Goal: Task Accomplishment & Management: Manage account settings

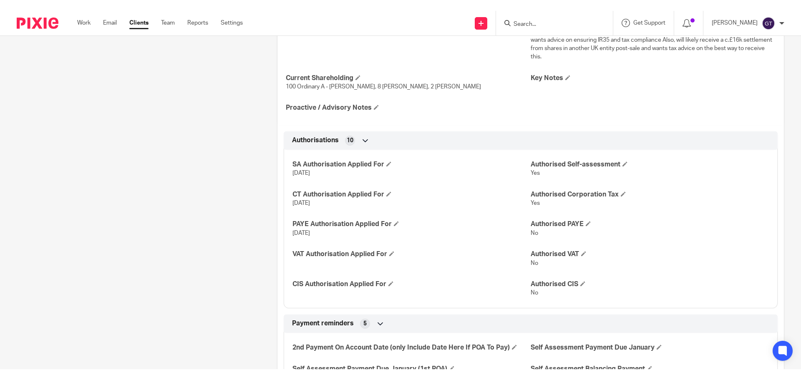
scroll to position [334, 0]
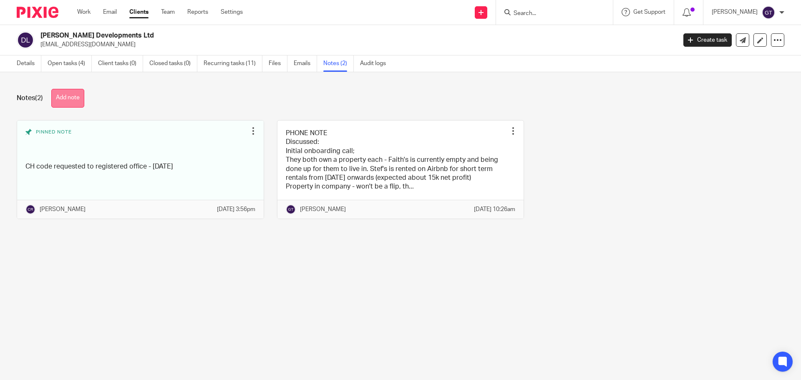
click at [74, 101] on button "Add note" at bounding box center [67, 98] width 33 height 19
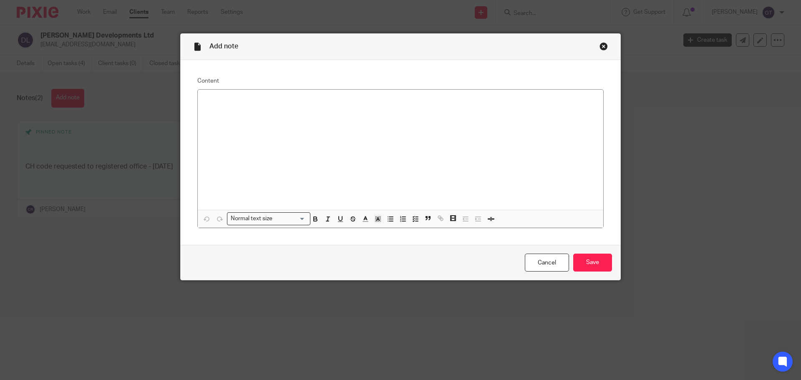
click at [250, 127] on div at bounding box center [400, 150] width 405 height 120
click at [349, 106] on div at bounding box center [400, 150] width 405 height 120
click at [299, 147] on div at bounding box center [400, 150] width 405 height 120
click at [385, 223] on button "button" at bounding box center [390, 219] width 10 height 10
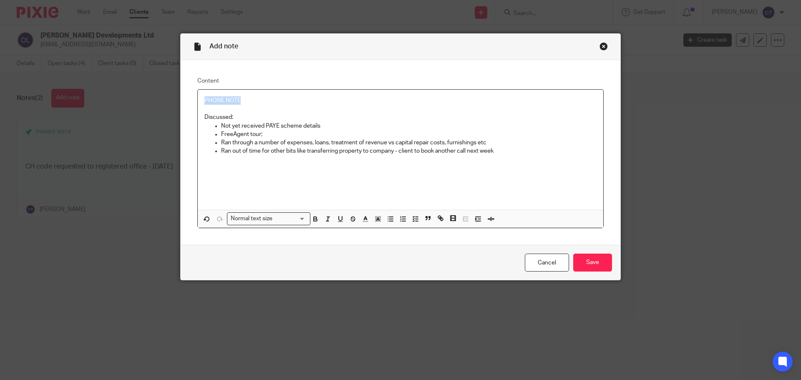
drag, startPoint x: 206, startPoint y: 99, endPoint x: 154, endPoint y: 95, distance: 52.7
click at [153, 97] on div "Add note Content PHONE NOTE Discussed: Not yet received PAYE scheme details Fre…" at bounding box center [400, 190] width 801 height 380
click at [503, 154] on p "Ran out of time for other bits like transferring property to company - client t…" at bounding box center [408, 151] width 375 height 8
click at [583, 260] on input "Save" at bounding box center [592, 263] width 39 height 18
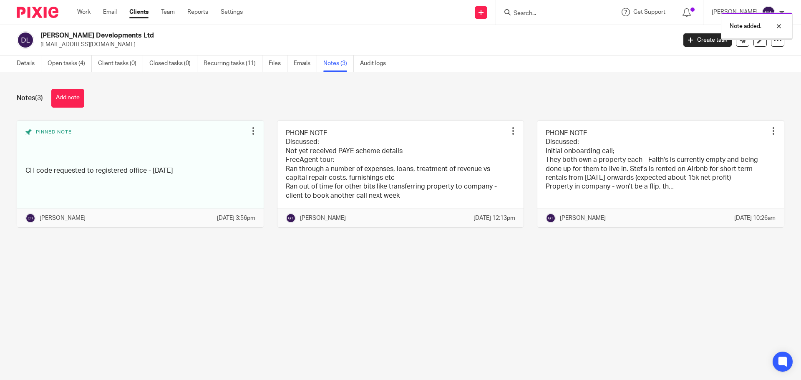
click at [548, 13] on div "Note added." at bounding box center [596, 24] width 392 height 32
click at [545, 10] on div "Note added." at bounding box center [596, 24] width 392 height 32
click at [542, 16] on div "Note added." at bounding box center [596, 24] width 392 height 32
click at [532, 97] on div "Notes (3) Add note" at bounding box center [400, 98] width 767 height 19
click at [547, 10] on input "Search" at bounding box center [549, 14] width 75 height 8
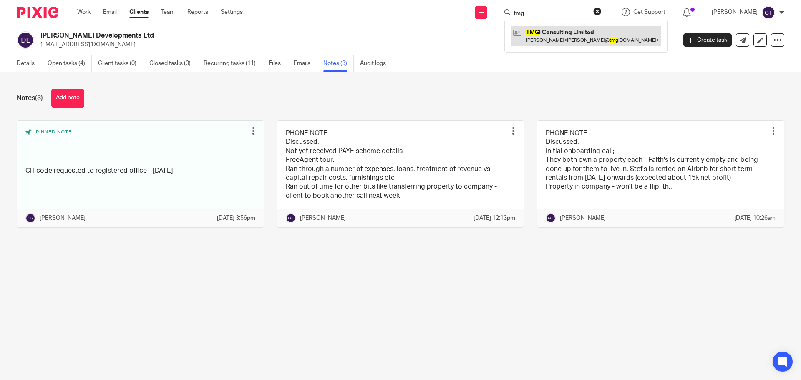
type input "tmg"
click at [557, 33] on link at bounding box center [586, 35] width 150 height 19
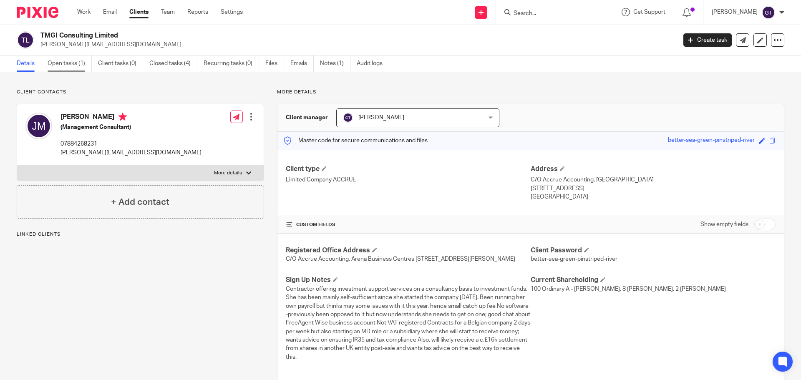
click at [69, 60] on link "Open tasks (1)" at bounding box center [70, 63] width 44 height 16
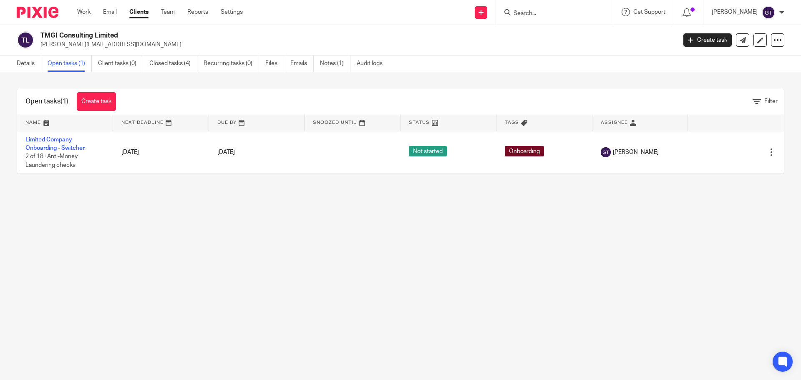
click at [319, 63] on ul "Details Open tasks (1) Client tasks (0) Closed tasks (4) Recurring tasks (0) Fi…" at bounding box center [206, 63] width 378 height 16
click at [327, 63] on link "Notes (1)" at bounding box center [335, 63] width 30 height 16
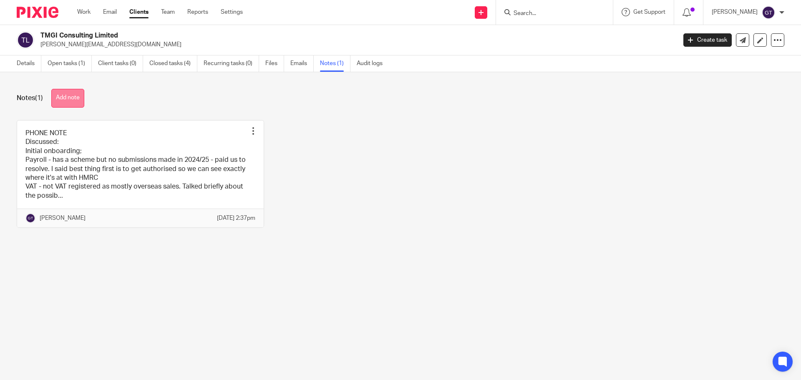
click at [76, 93] on button "Add note" at bounding box center [67, 98] width 33 height 19
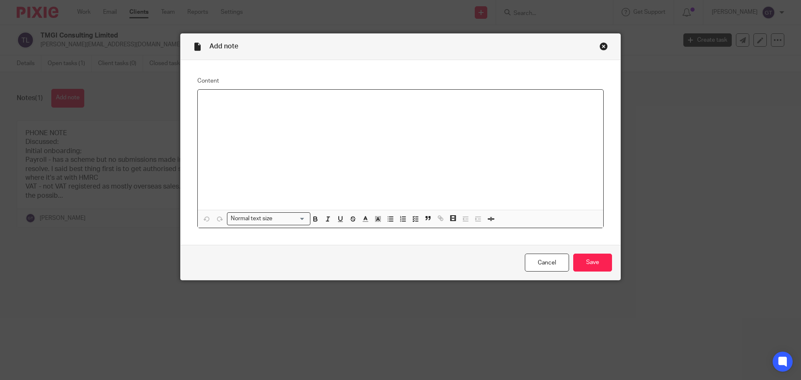
click at [406, 153] on div at bounding box center [400, 150] width 405 height 120
click at [387, 216] on icon "button" at bounding box center [391, 219] width 8 height 8
click at [316, 138] on p "Went through client questions and created a number of extra categories for her" at bounding box center [408, 134] width 375 height 8
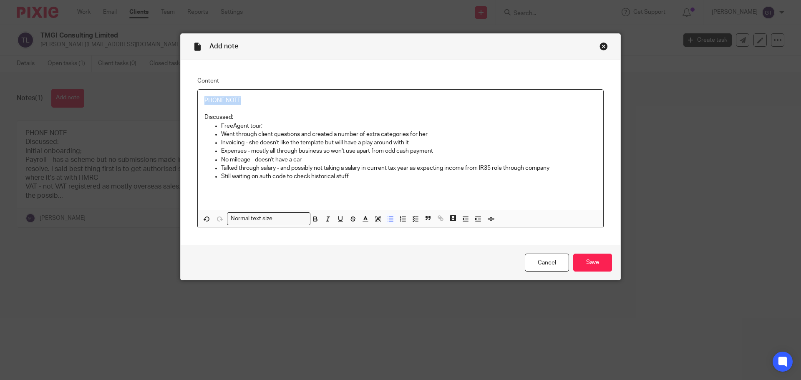
drag, startPoint x: 208, startPoint y: 98, endPoint x: 142, endPoint y: 98, distance: 65.9
click at [143, 100] on div "Add note Content PHONE NOTE Discussed: FreeAgent tour; Went through client ques…" at bounding box center [400, 190] width 801 height 380
click at [373, 178] on p "Still waiting on auth code to check historical stuff" at bounding box center [408, 176] width 375 height 8
click at [583, 259] on input "Save" at bounding box center [592, 263] width 39 height 18
